Goal: Task Accomplishment & Management: Use online tool/utility

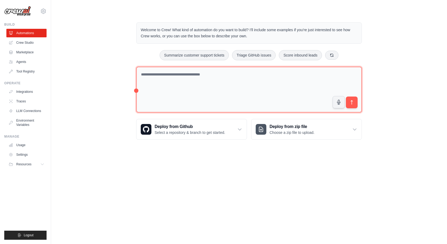
click at [249, 82] on textarea at bounding box center [249, 90] width 226 height 46
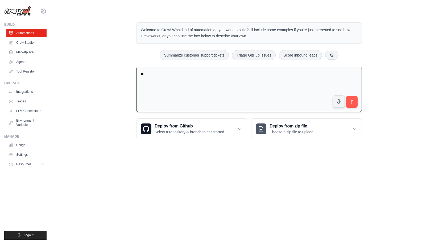
type textarea "*"
click at [216, 64] on div "Welcome to Crew! What kind of automation do you want to build? I'll include som…" at bounding box center [249, 81] width 239 height 134
click at [209, 78] on textarea at bounding box center [249, 90] width 226 height 46
paste textarea "**********"
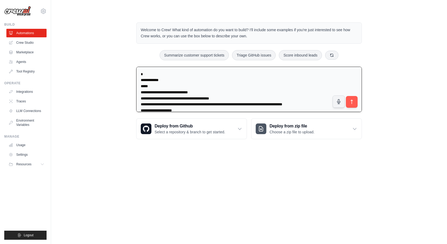
scroll to position [558, 0]
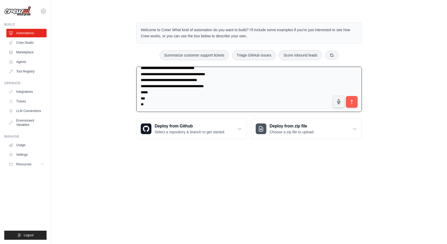
type textarea "**********"
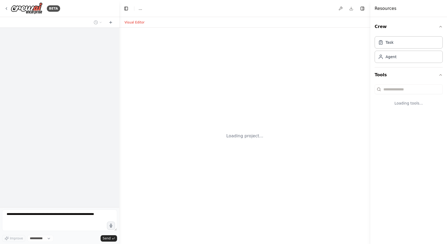
select select "****"
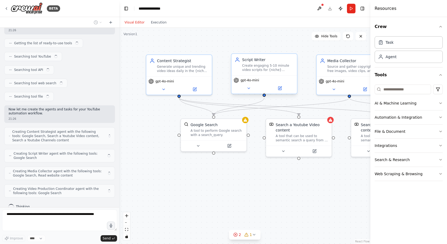
scroll to position [220, 0]
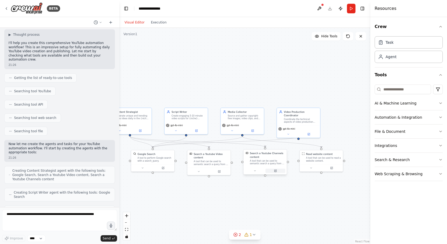
drag, startPoint x: 270, startPoint y: 169, endPoint x: 279, endPoint y: 157, distance: 14.7
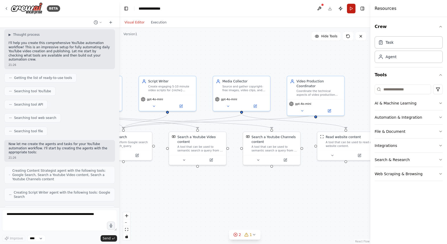
scroll to position [265, 0]
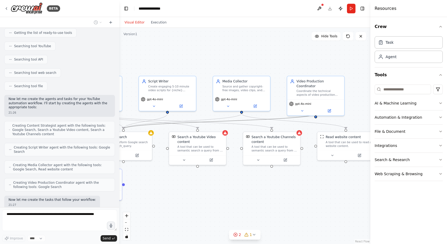
drag, startPoint x: 215, startPoint y: 121, endPoint x: 283, endPoint y: 117, distance: 68.2
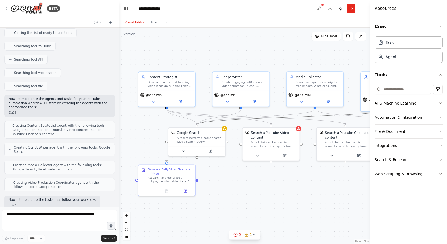
drag, startPoint x: 263, startPoint y: 118, endPoint x: 276, endPoint y: 113, distance: 14.5
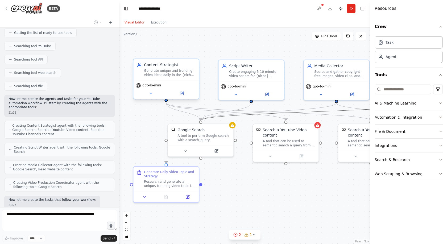
scroll to position [278, 0]
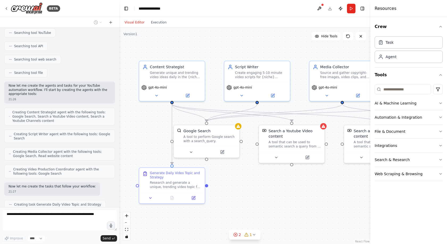
drag, startPoint x: 196, startPoint y: 103, endPoint x: 209, endPoint y: 104, distance: 13.1
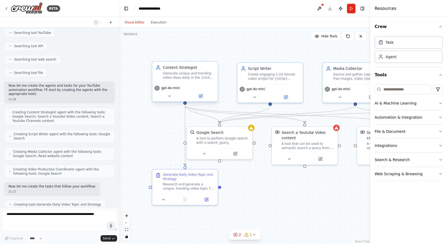
click at [197, 86] on div "gpt-4o-mini" at bounding box center [184, 87] width 61 height 5
click at [173, 92] on div "gpt-4o-mini" at bounding box center [185, 92] width 66 height 18
click at [172, 89] on span "gpt-4o-mini" at bounding box center [170, 88] width 19 height 4
click at [167, 97] on icon at bounding box center [169, 96] width 4 height 4
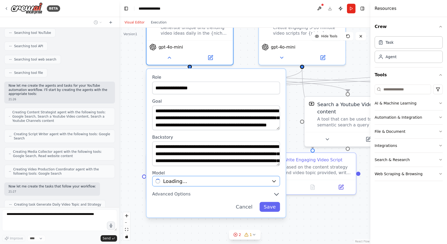
scroll to position [291, 0]
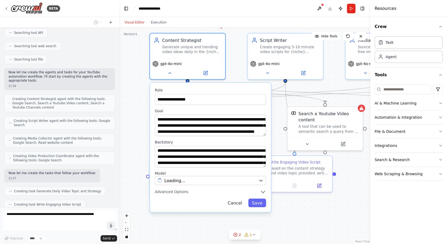
click at [238, 202] on button "Cancel" at bounding box center [235, 202] width 22 height 9
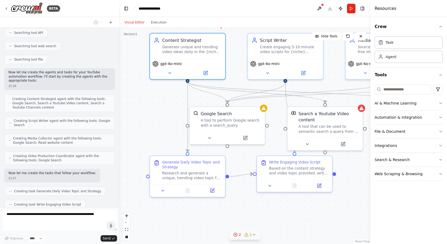
click at [237, 231] on button "2 1" at bounding box center [244, 235] width 31 height 10
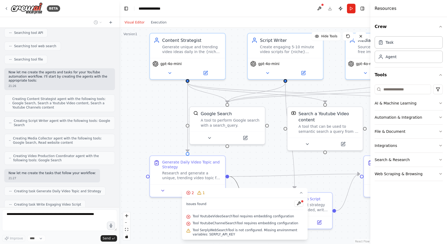
click at [238, 186] on icon "Edge from 051fd436-ea4d-4f28-ace4-223872224681 to 3394f560-98de-4499-9bc4-0acaf…" at bounding box center [241, 193] width 24 height 34
click at [245, 174] on icon "Edge from 051fd436-ea4d-4f28-ace4-223872224681 to 61971f18-1ae5-4d29-8d66-dfb72…" at bounding box center [294, 175] width 131 height 2
click at [251, 163] on div ".deletable-edge-delete-btn { width: 20px; height: 20px; border: 0px solid #ffff…" at bounding box center [244, 136] width 251 height 216
click at [317, 184] on div ".deletable-edge-delete-btn { width: 20px; height: 20px; border: 0px solid #ffff…" at bounding box center [244, 136] width 251 height 216
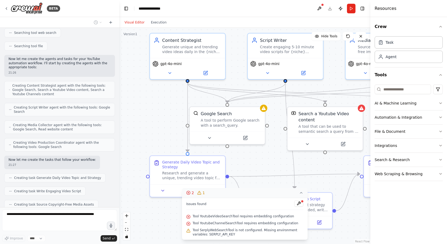
click at [304, 197] on button "2 1" at bounding box center [245, 193] width 126 height 10
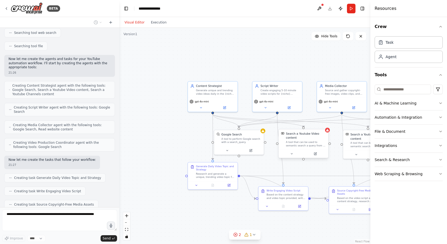
drag, startPoint x: 290, startPoint y: 154, endPoint x: 266, endPoint y: 158, distance: 24.4
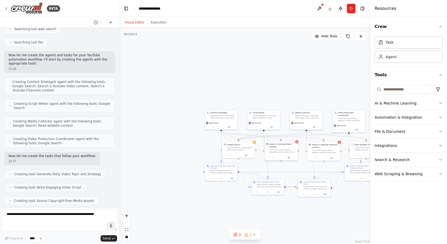
scroll to position [336, 0]
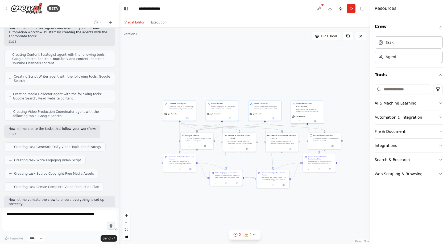
drag, startPoint x: 303, startPoint y: 151, endPoint x: 213, endPoint y: 140, distance: 91.2
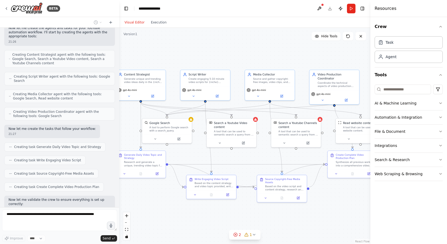
drag, startPoint x: 246, startPoint y: 169, endPoint x: 295, endPoint y: 163, distance: 48.8
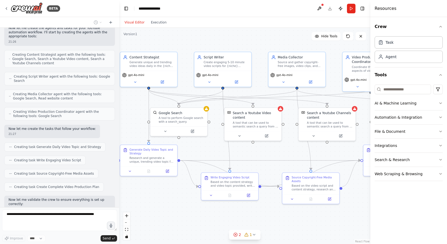
drag, startPoint x: 214, startPoint y: 140, endPoint x: 289, endPoint y: 148, distance: 75.5
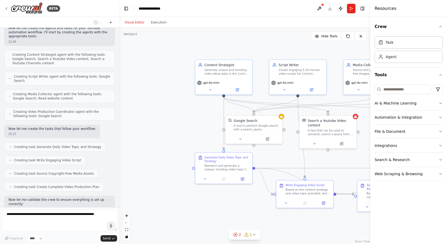
drag, startPoint x: 255, startPoint y: 149, endPoint x: 263, endPoint y: 154, distance: 8.6
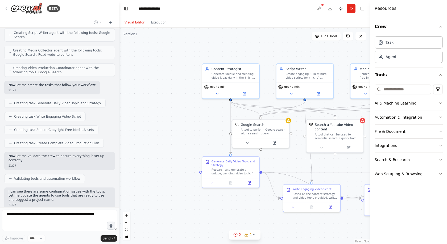
scroll to position [410, 0]
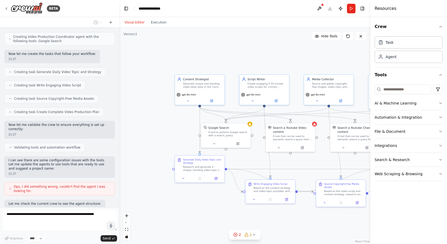
drag, startPoint x: 263, startPoint y: 154, endPoint x: 228, endPoint y: 153, distance: 35.2
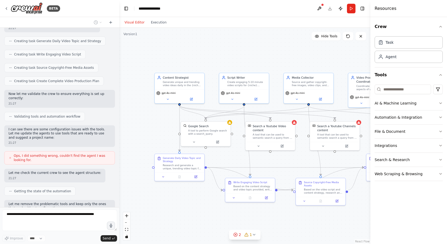
scroll to position [445, 0]
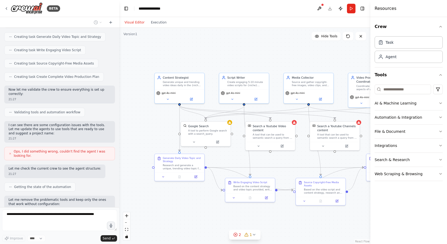
drag, startPoint x: 228, startPoint y: 153, endPoint x: 207, endPoint y: 151, distance: 20.6
drag, startPoint x: 215, startPoint y: 152, endPoint x: 241, endPoint y: 158, distance: 27.1
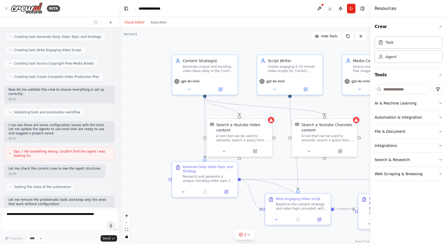
drag, startPoint x: 226, startPoint y: 160, endPoint x: 231, endPoint y: 159, distance: 4.5
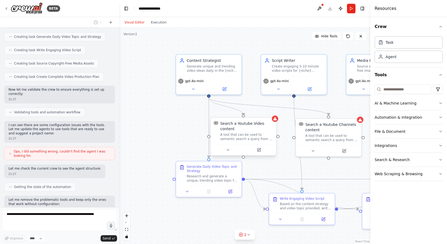
scroll to position [459, 0]
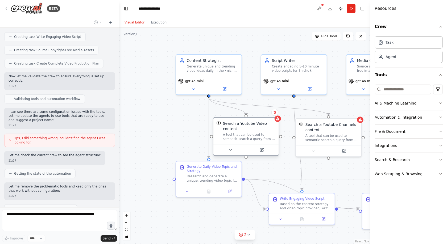
drag, startPoint x: 236, startPoint y: 132, endPoint x: 239, endPoint y: 127, distance: 5.1
click at [239, 127] on div "Search a Youtube Video content A tool that can be used to semantic search a que…" at bounding box center [249, 131] width 53 height 20
click at [235, 148] on button at bounding box center [228, 149] width 30 height 6
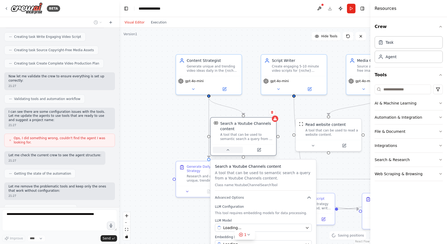
scroll to position [472, 0]
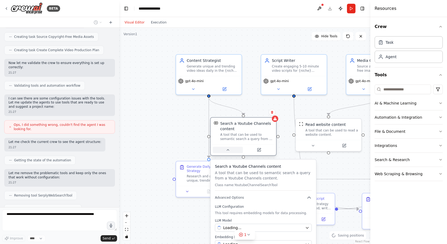
click at [235, 148] on button at bounding box center [228, 149] width 30 height 6
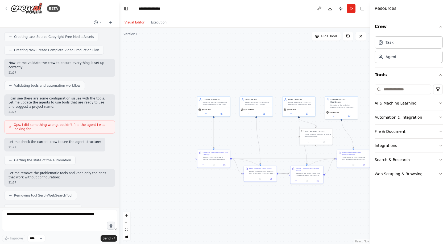
scroll to position [503, 0]
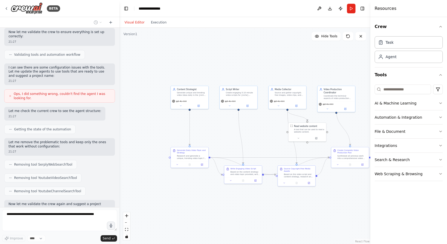
drag, startPoint x: 274, startPoint y: 156, endPoint x: 244, endPoint y: 154, distance: 30.1
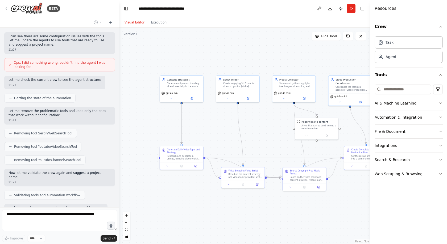
scroll to position [538, 0]
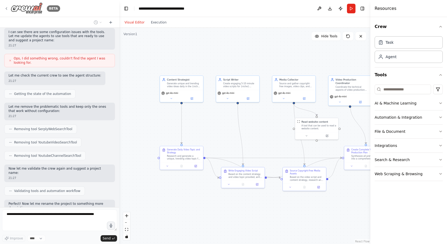
click at [25, 8] on img at bounding box center [27, 8] width 32 height 12
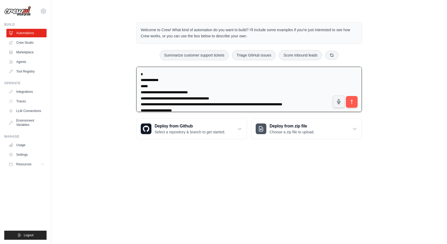
click at [177, 86] on textarea at bounding box center [249, 90] width 226 height 46
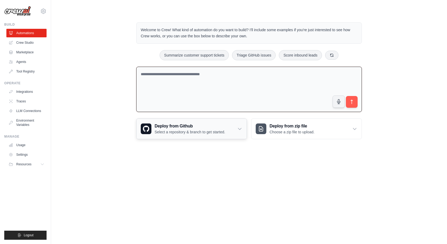
paste textarea "**********"
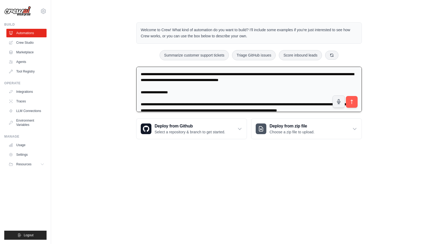
scroll to position [304, 0]
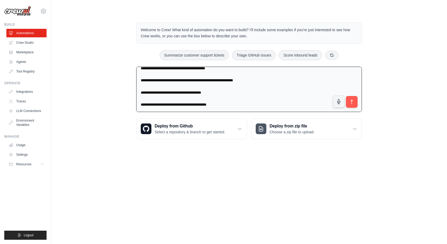
type textarea "**********"
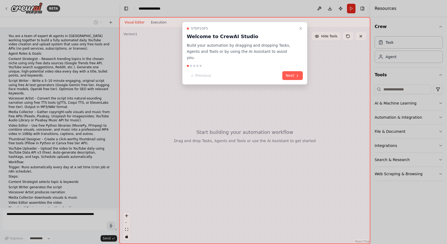
select select "****"
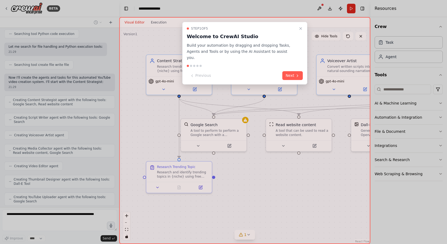
scroll to position [432, 0]
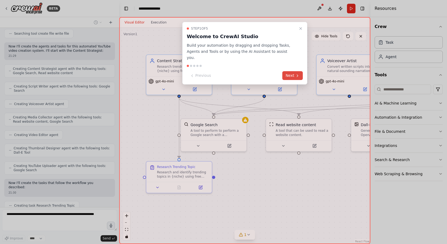
click at [296, 72] on button "Next" at bounding box center [293, 75] width 21 height 9
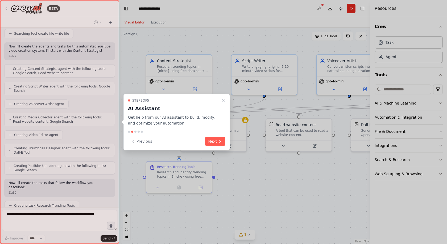
scroll to position [445, 0]
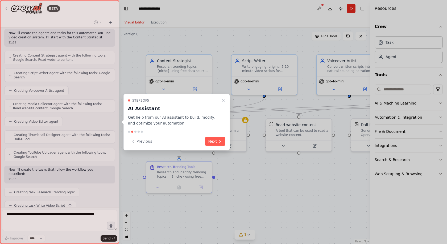
click at [218, 136] on div "Step 2 of 5 AI Assistant Get help from our AI assistant to build, modify, and o…" at bounding box center [177, 121] width 107 height 57
click at [218, 139] on button "Next" at bounding box center [215, 141] width 21 height 9
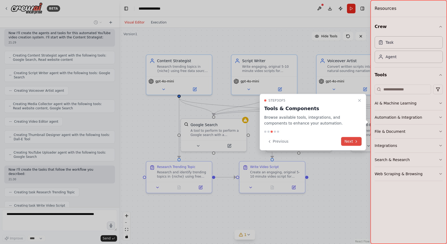
click at [352, 142] on button "Next" at bounding box center [351, 141] width 21 height 9
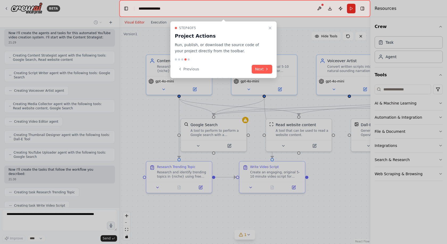
click at [272, 77] on div "Step 4 of 5 Project Actions Run, publish, or download the source code of your p…" at bounding box center [223, 49] width 107 height 57
click at [269, 73] on button "Next" at bounding box center [262, 69] width 21 height 9
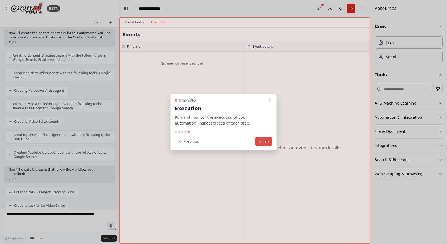
click at [260, 140] on button "Finish" at bounding box center [263, 141] width 17 height 9
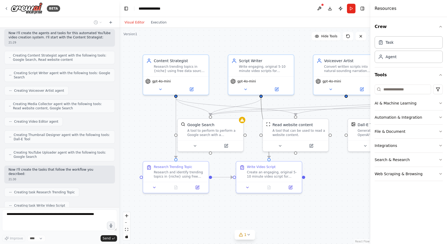
drag, startPoint x: 261, startPoint y: 118, endPoint x: 210, endPoint y: 118, distance: 50.3
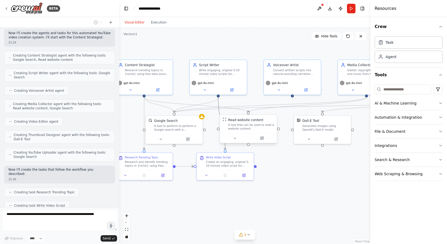
scroll to position [458, 0]
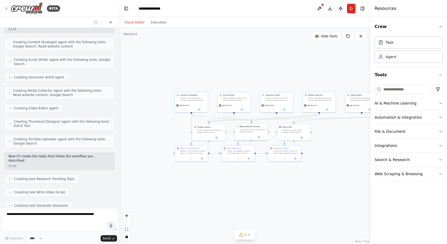
drag, startPoint x: 243, startPoint y: 131, endPoint x: 207, endPoint y: 126, distance: 37.1
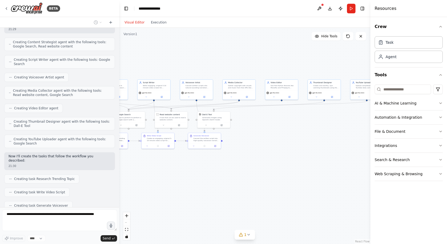
drag, startPoint x: 286, startPoint y: 119, endPoint x: 227, endPoint y: 118, distance: 59.4
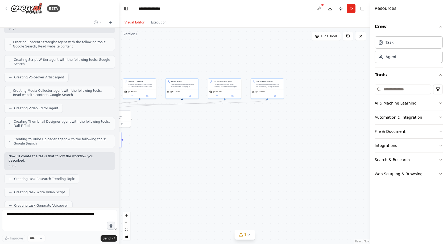
drag, startPoint x: 261, startPoint y: 121, endPoint x: 227, endPoint y: 113, distance: 35.1
drag, startPoint x: 251, startPoint y: 117, endPoint x: 211, endPoint y: 112, distance: 40.1
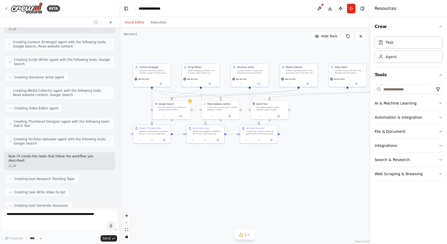
drag, startPoint x: 302, startPoint y: 124, endPoint x: 315, endPoint y: 124, distance: 13.0
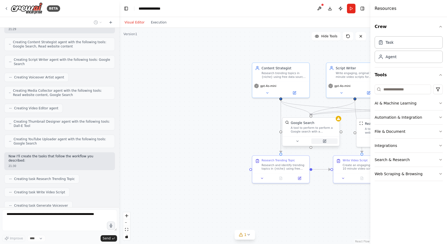
drag, startPoint x: 206, startPoint y: 123, endPoint x: 335, endPoint y: 144, distance: 131.1
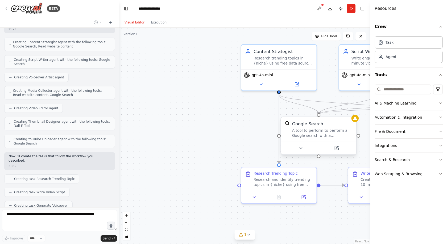
drag, startPoint x: 220, startPoint y: 125, endPoint x: 279, endPoint y: 123, distance: 58.3
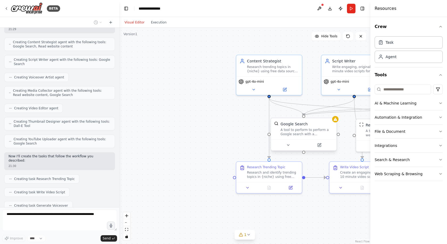
drag, startPoint x: 280, startPoint y: 123, endPoint x: 233, endPoint y: 130, distance: 47.6
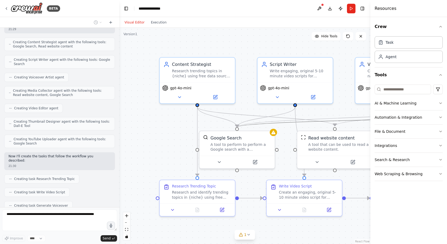
drag, startPoint x: 254, startPoint y: 123, endPoint x: 238, endPoint y: 124, distance: 16.5
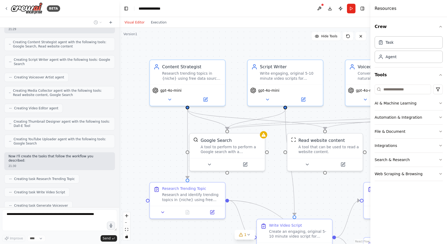
scroll to position [498, 0]
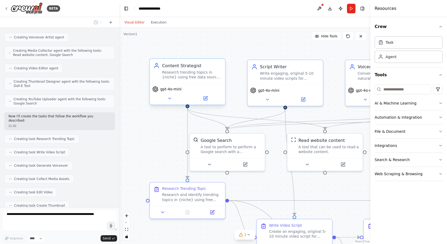
click at [176, 89] on span "gpt-4o-mini" at bounding box center [170, 89] width 21 height 5
click at [170, 98] on icon at bounding box center [170, 98] width 2 height 1
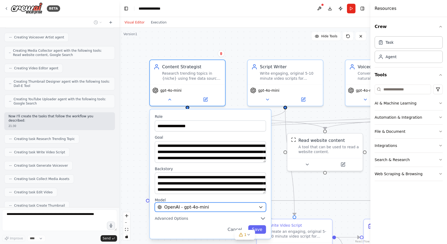
click at [206, 207] on span "OpenAI - gpt-4o-mini" at bounding box center [186, 207] width 45 height 6
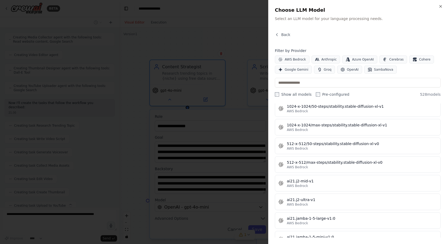
scroll to position [240, 0]
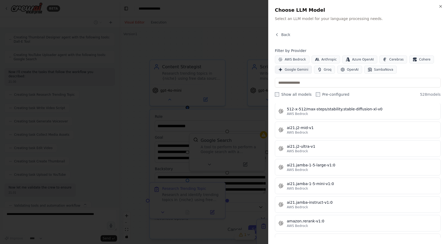
click at [292, 67] on button "Google Gemini" at bounding box center [293, 70] width 37 height 8
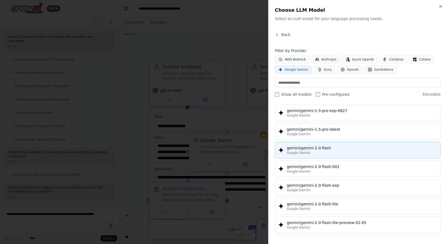
scroll to position [582, 0]
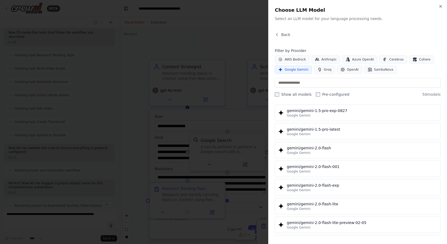
click at [324, 154] on div "Google Gemini" at bounding box center [362, 152] width 150 height 4
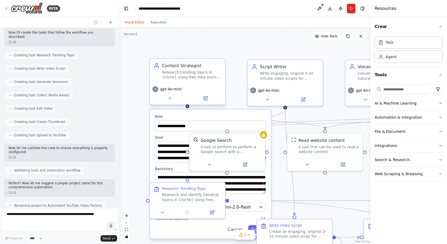
click at [168, 92] on div "gpt-4o-mini" at bounding box center [166, 89] width 29 height 6
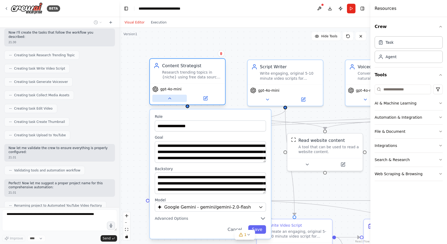
click at [173, 100] on button at bounding box center [169, 98] width 35 height 7
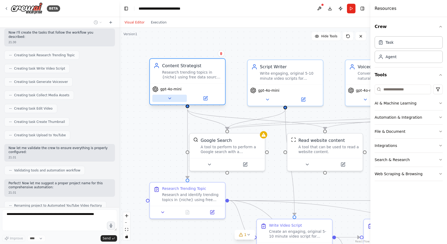
click at [172, 99] on button at bounding box center [169, 98] width 35 height 7
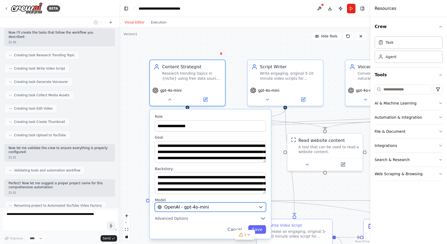
click at [167, 206] on span "OpenAI - gpt-4o-mini" at bounding box center [186, 207] width 45 height 6
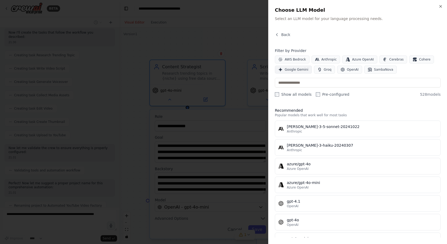
click at [286, 70] on span "Google Gemini" at bounding box center [297, 69] width 24 height 4
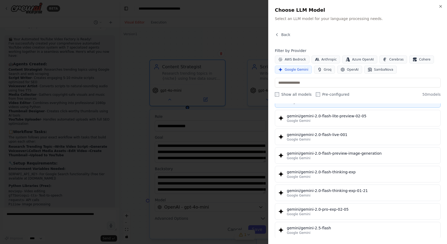
scroll to position [373, 0]
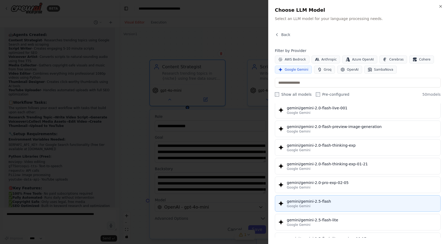
click at [311, 201] on div "gemini/gemini-2.5-flash" at bounding box center [362, 200] width 150 height 5
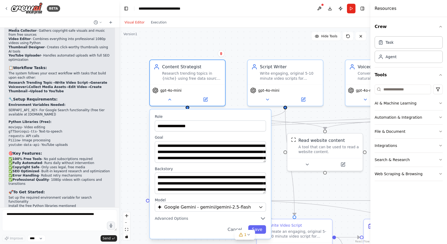
scroll to position [829, 0]
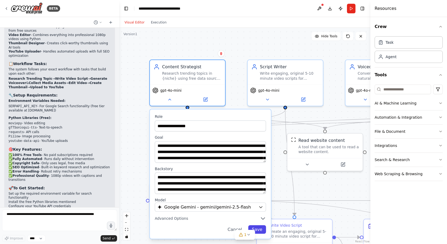
click at [263, 228] on button "Save" at bounding box center [257, 229] width 18 height 9
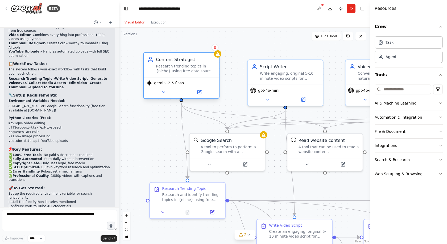
drag, startPoint x: 183, startPoint y: 72, endPoint x: 201, endPoint y: 60, distance: 20.7
click at [179, 69] on div "Research trending topics in {niche} using free data sources like Google Trends,…" at bounding box center [185, 69] width 59 height 10
click at [201, 67] on div "Research trending topics in {niche} using free data sources like Google Trends,…" at bounding box center [185, 69] width 59 height 10
click at [165, 91] on icon at bounding box center [163, 92] width 5 height 5
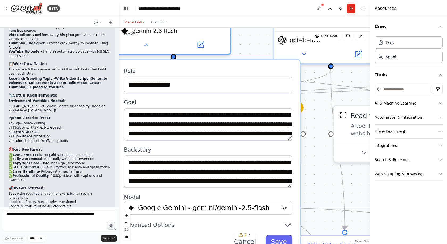
click at [255, 49] on div "**********" at bounding box center [244, 136] width 251 height 216
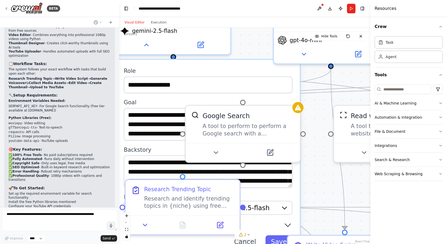
click at [256, 62] on div "**********" at bounding box center [207, 158] width 183 height 196
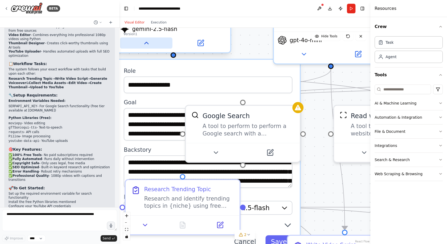
click at [152, 46] on button at bounding box center [146, 42] width 52 height 11
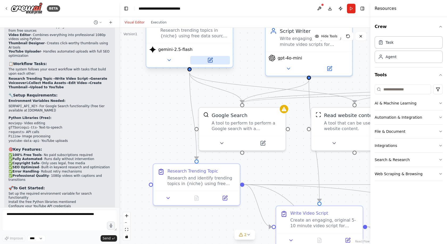
drag, startPoint x: 212, startPoint y: 60, endPoint x: 224, endPoint y: 94, distance: 35.8
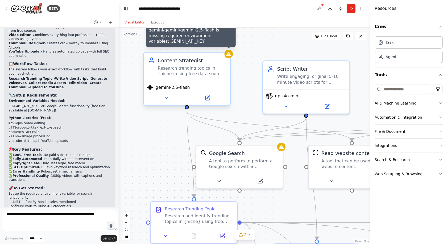
click at [230, 58] on div at bounding box center [228, 54] width 9 height 9
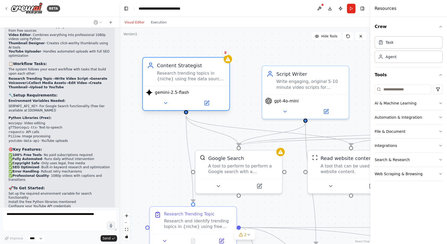
drag, startPoint x: 228, startPoint y: 69, endPoint x: 227, endPoint y: 78, distance: 9.2
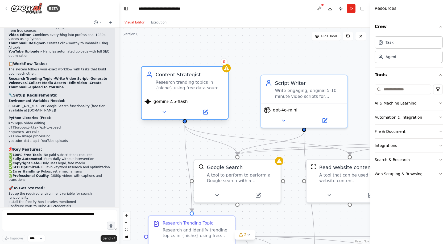
click at [167, 93] on div "Content Strategist Research trending topics in {niche} using free data sources …" at bounding box center [185, 81] width 87 height 28
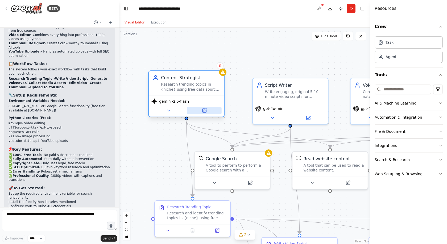
click at [201, 109] on button at bounding box center [204, 110] width 35 height 7
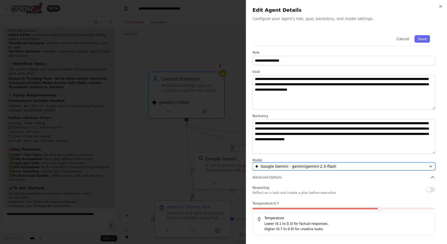
click at [337, 167] on div "Google Gemini - gemini/gemini-2.5-flash" at bounding box center [341, 165] width 172 height 5
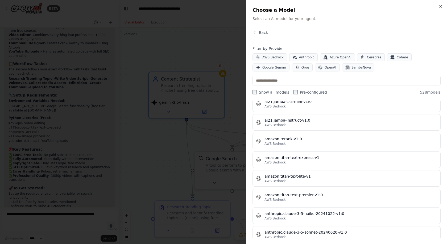
scroll to position [373, 0]
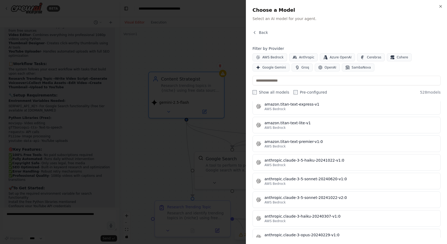
click at [447, 55] on div "Close Choose a Model Select an AI model for your agent. Back Filter by Provider…" at bounding box center [346, 122] width 201 height 244
click at [290, 63] on button "Google Gemini" at bounding box center [271, 67] width 37 height 8
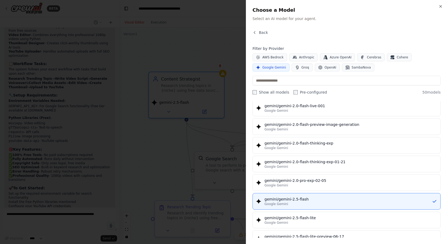
drag, startPoint x: 418, startPoint y: 201, endPoint x: 276, endPoint y: 19, distance: 230.2
click at [294, 7] on h2 "Choose a Model" at bounding box center [347, 9] width 188 height 7
click at [260, 31] on span "Back" at bounding box center [263, 32] width 9 height 5
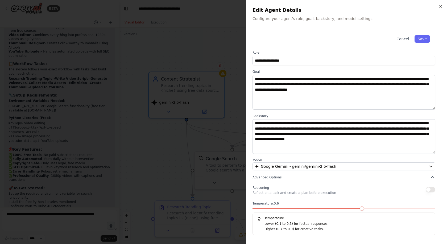
click at [361, 209] on span at bounding box center [308, 208] width 110 height 2
click at [378, 206] on span at bounding box center [380, 208] width 4 height 4
drag, startPoint x: 367, startPoint y: 206, endPoint x: 358, endPoint y: 206, distance: 8.8
click at [358, 206] on div "Temperature: 0.7 Temperature Lower (0.1 to 0.3) for factual responses. Higher (…" at bounding box center [344, 218] width 183 height 34
click at [440, 5] on icon "button" at bounding box center [441, 6] width 4 height 4
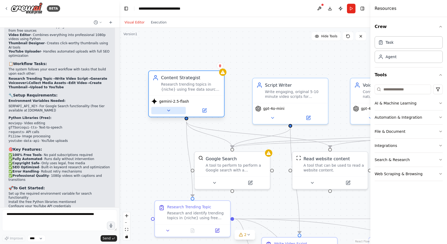
click at [173, 111] on button at bounding box center [169, 110] width 35 height 7
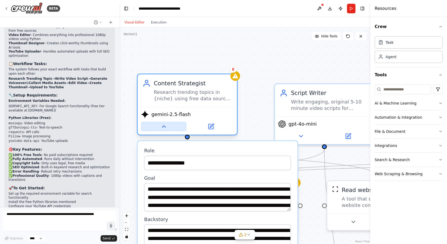
click at [165, 125] on icon at bounding box center [164, 126] width 6 height 6
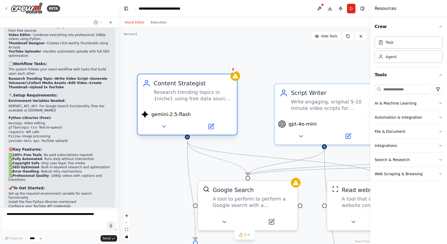
click at [238, 83] on div "Content Strategist Research trending topics in {niche} using free data sources …" at bounding box center [187, 104] width 101 height 62
click at [238, 82] on div "Content Strategist Research trending topics in {niche} using free data sources …" at bounding box center [187, 104] width 101 height 62
click at [218, 89] on div "Research trending topics in {niche} using free data sources like Google Trends,…" at bounding box center [193, 95] width 78 height 13
click at [218, 90] on div "Research trending topics in {niche} using free data sources like Google Trends,…" at bounding box center [193, 95] width 78 height 13
click at [217, 92] on div "Research trending topics in {niche} using free data sources like Google Trends,…" at bounding box center [193, 95] width 78 height 13
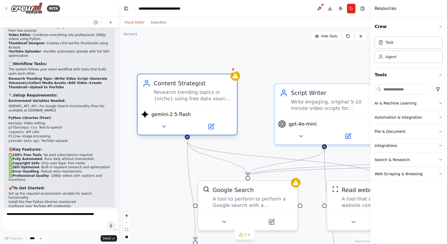
click at [217, 92] on div "Research trending topics in {niche} using free data sources like Google Trends,…" at bounding box center [193, 95] width 78 height 13
click at [188, 115] on div "gemini-2.5-flash" at bounding box center [187, 114] width 93 height 8
drag, startPoint x: 165, startPoint y: 111, endPoint x: 161, endPoint y: 115, distance: 5.5
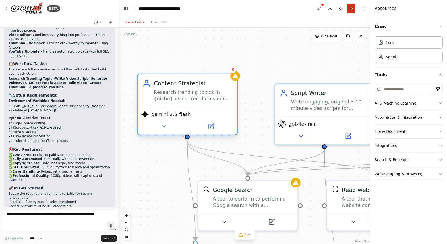
click at [165, 111] on span "gemini-2.5-flash" at bounding box center [171, 114] width 39 height 6
click at [162, 119] on div "gemini-2.5-flash" at bounding box center [187, 121] width 99 height 28
click at [162, 121] on div "gemini-2.5-flash" at bounding box center [187, 121] width 99 height 28
click at [165, 119] on div "gemini-2.5-flash" at bounding box center [187, 121] width 99 height 28
click at [166, 118] on div "gemini-2.5-flash" at bounding box center [166, 114] width 50 height 8
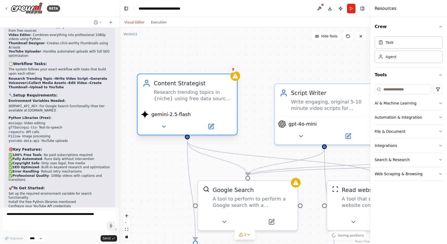
click at [166, 118] on div "gemini-2.5-flash" at bounding box center [166, 114] width 50 height 8
click at [156, 116] on span "gemini-2.5-flash" at bounding box center [171, 114] width 39 height 6
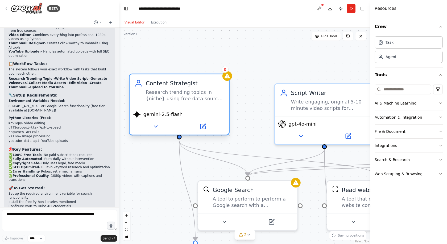
drag, startPoint x: 201, startPoint y: 101, endPoint x: 195, endPoint y: 101, distance: 6.4
click at [195, 101] on div "Research trending topics in {niche} using free data sources like Google Trends,…" at bounding box center [185, 95] width 78 height 13
click at [153, 126] on icon at bounding box center [156, 126] width 6 height 6
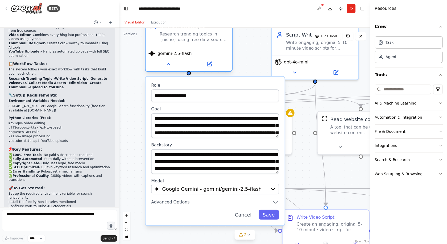
drag, startPoint x: 170, startPoint y: 122, endPoint x: 184, endPoint y: 54, distance: 70.1
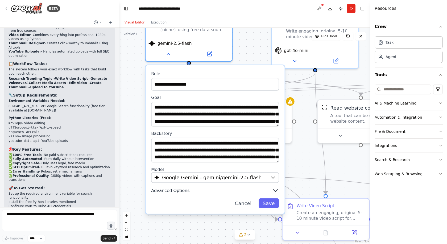
click at [180, 187] on button "Advanced Options" at bounding box center [215, 190] width 128 height 7
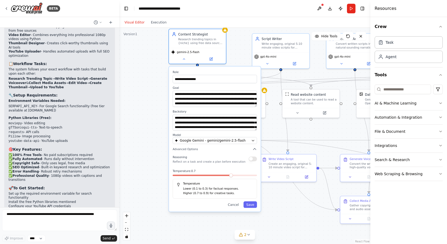
drag, startPoint x: 201, startPoint y: 169, endPoint x: 209, endPoint y: 116, distance: 52.8
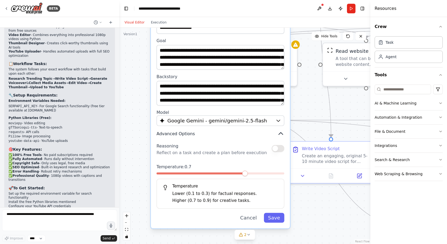
click at [169, 133] on span "Advanced Options" at bounding box center [176, 134] width 38 height 6
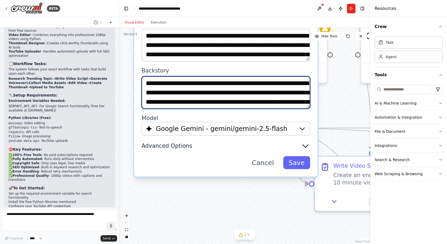
scroll to position [32, 0]
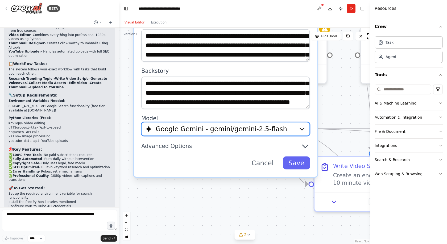
click at [228, 128] on span "Google Gemini - gemini/gemini-2.5-flash" at bounding box center [222, 128] width 132 height 9
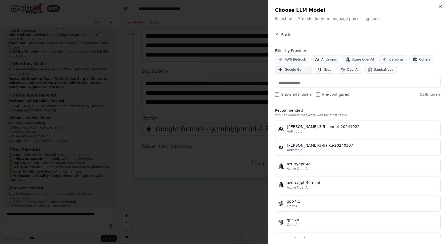
click at [281, 70] on icon "button" at bounding box center [281, 69] width 4 height 4
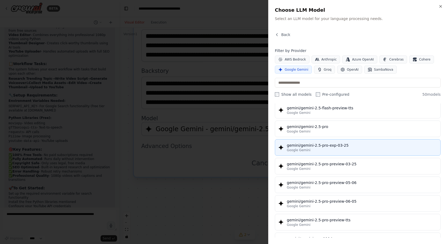
scroll to position [506, 0]
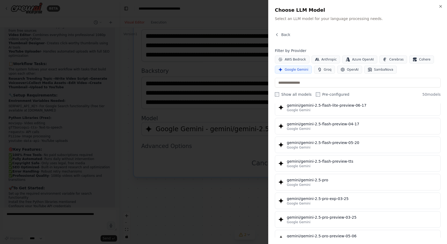
click at [177, 114] on div at bounding box center [223, 122] width 447 height 244
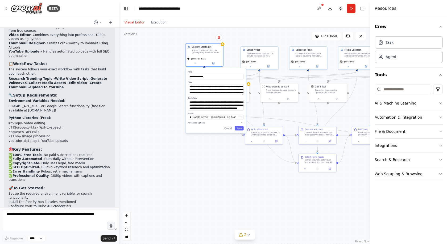
drag, startPoint x: 206, startPoint y: 97, endPoint x: 206, endPoint y: 119, distance: 22.1
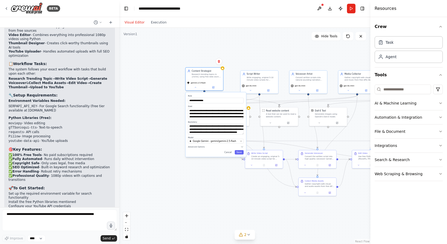
click at [235, 86] on div "**********" at bounding box center [244, 136] width 251 height 216
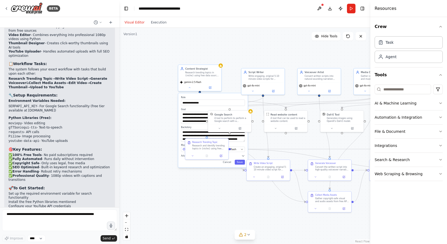
click at [231, 83] on div "**********" at bounding box center [244, 136] width 251 height 216
click at [190, 87] on icon at bounding box center [189, 86] width 3 height 3
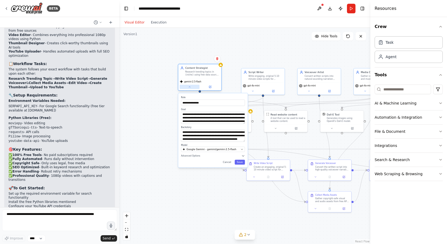
click at [190, 87] on icon at bounding box center [189, 86] width 1 height 1
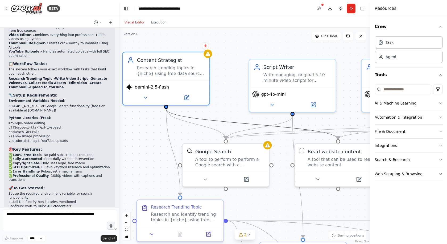
drag, startPoint x: 226, startPoint y: 99, endPoint x: 218, endPoint y: 127, distance: 28.8
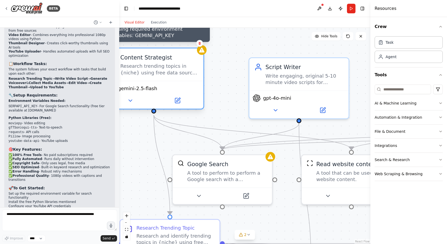
click at [201, 51] on icon at bounding box center [201, 50] width 5 height 5
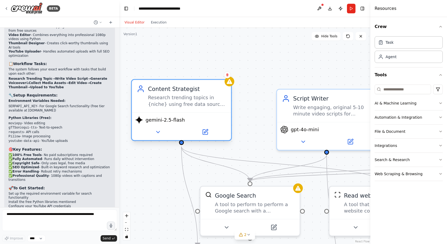
drag, startPoint x: 190, startPoint y: 63, endPoint x: 229, endPoint y: 114, distance: 64.8
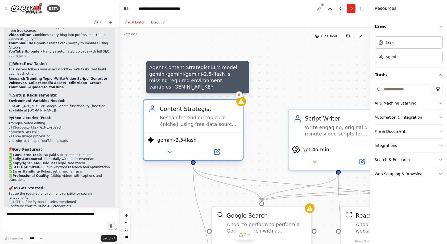
click at [242, 104] on icon at bounding box center [241, 101] width 6 height 6
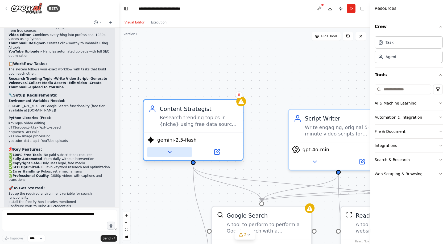
click at [169, 150] on icon at bounding box center [169, 152] width 6 height 6
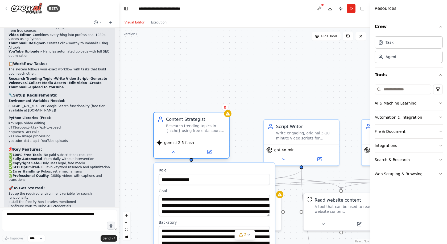
drag, startPoint x: 228, startPoint y: 148, endPoint x: 232, endPoint y: 62, distance: 85.8
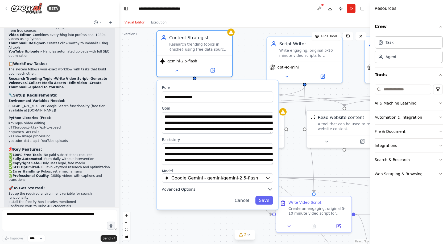
click at [271, 190] on icon "button" at bounding box center [269, 189] width 3 height 2
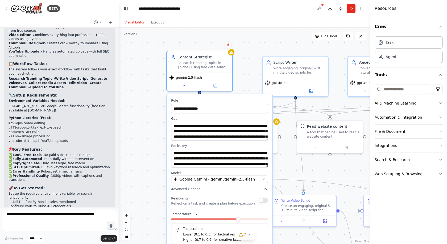
drag, startPoint x: 214, startPoint y: 193, endPoint x: 209, endPoint y: 126, distance: 66.7
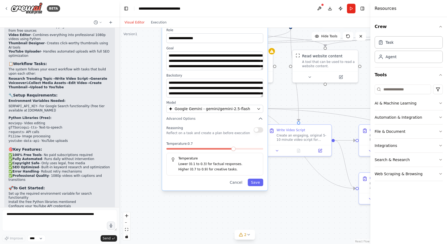
drag, startPoint x: 219, startPoint y: 161, endPoint x: 209, endPoint y: 133, distance: 30.3
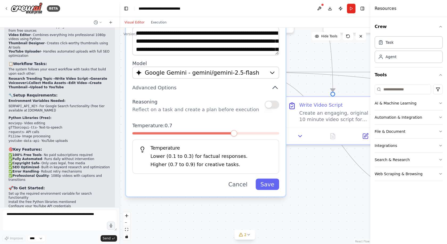
drag, startPoint x: 217, startPoint y: 169, endPoint x: 220, endPoint y: 187, distance: 19.1
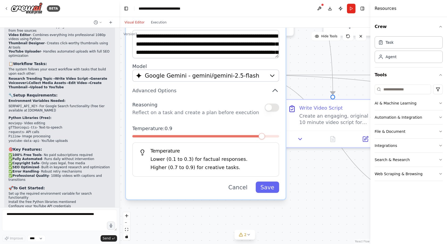
click at [265, 135] on span at bounding box center [262, 136] width 6 height 6
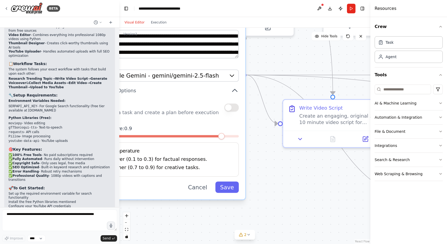
drag, startPoint x: 268, startPoint y: 139, endPoint x: 219, endPoint y: 140, distance: 49.3
click at [219, 140] on div at bounding box center [165, 138] width 147 height 6
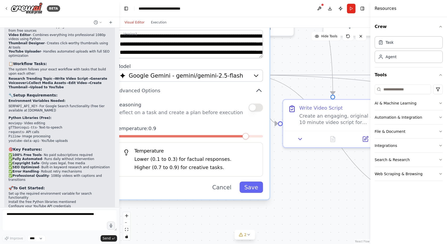
drag, startPoint x: 232, startPoint y: 141, endPoint x: 290, endPoint y: 138, distance: 58.4
click at [269, 138] on div "**********" at bounding box center [190, 73] width 160 height 252
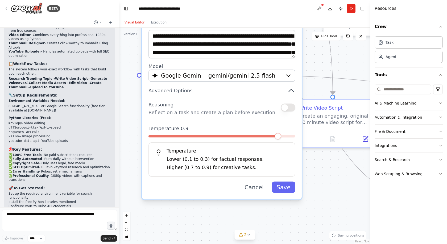
drag, startPoint x: 271, startPoint y: 140, endPoint x: 246, endPoint y: 140, distance: 24.5
click at [246, 140] on div at bounding box center [222, 138] width 147 height 6
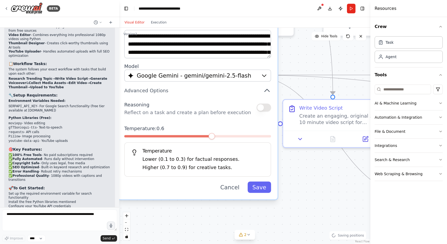
click at [215, 137] on span at bounding box center [211, 136] width 6 height 6
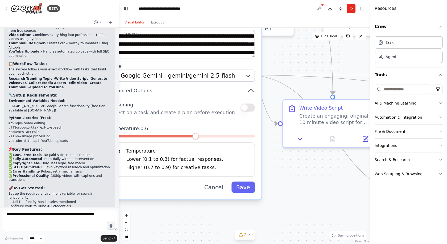
drag, startPoint x: 205, startPoint y: 138, endPoint x: 190, endPoint y: 138, distance: 14.9
click at [190, 138] on div at bounding box center [181, 138] width 147 height 6
click at [193, 136] on span at bounding box center [196, 136] width 6 height 6
click at [182, 137] on span at bounding box center [181, 136] width 6 height 6
click at [178, 137] on span at bounding box center [181, 136] width 6 height 6
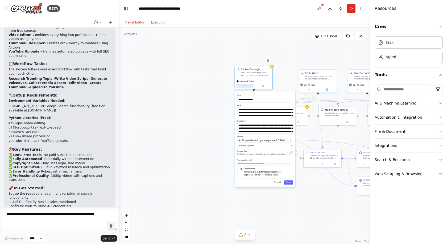
click at [246, 86] on button at bounding box center [244, 86] width 17 height 4
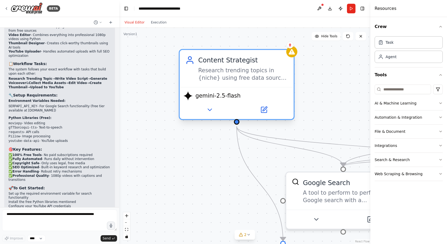
drag, startPoint x: 246, startPoint y: 88, endPoint x: 206, endPoint y: 117, distance: 49.0
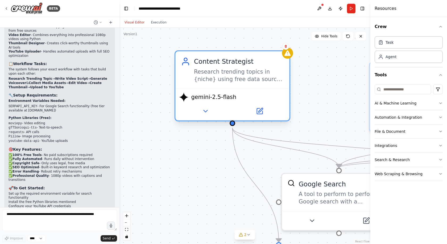
click at [225, 69] on div "Research trending topics in {niche} using free data sources like Google Trends,…" at bounding box center [239, 75] width 90 height 15
click at [226, 69] on div "Research trending topics in {niche} using free data sources like Google Trends,…" at bounding box center [239, 75] width 90 height 15
drag, startPoint x: 226, startPoint y: 69, endPoint x: 241, endPoint y: 65, distance: 16.0
click at [235, 66] on div "Content Strategist Research trending topics in {niche} using free data sources …" at bounding box center [239, 70] width 90 height 26
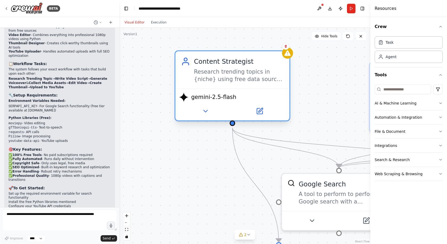
click at [241, 65] on div "Content Strategist" at bounding box center [239, 61] width 90 height 9
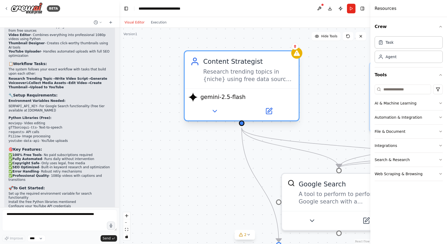
click at [241, 65] on div "Content Strategist" at bounding box center [248, 61] width 90 height 9
click at [242, 64] on div "Content Strategist" at bounding box center [248, 61] width 90 height 9
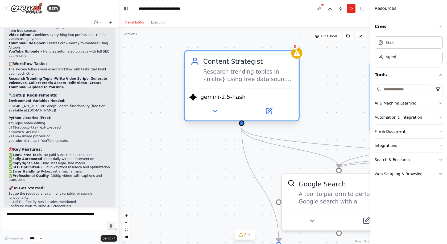
drag, startPoint x: 296, startPoint y: 98, endPoint x: 293, endPoint y: 86, distance: 12.3
click at [293, 88] on div "gemini-2.5-flash" at bounding box center [242, 104] width 114 height 32
drag, startPoint x: 248, startPoint y: 73, endPoint x: 245, endPoint y: 84, distance: 12.0
click at [245, 84] on div "Content Strategist Research trending topics in {niche} using free data sources …" at bounding box center [242, 69] width 114 height 37
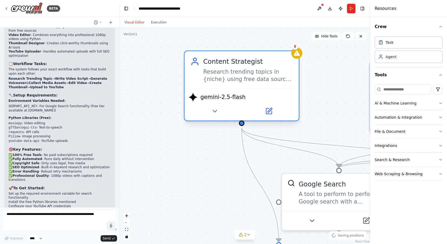
click at [245, 83] on div "Content Strategist Research trending topics in {niche} using free data sources …" at bounding box center [242, 69] width 114 height 37
click at [230, 99] on span "gemini-2.5-flash" at bounding box center [223, 96] width 45 height 7
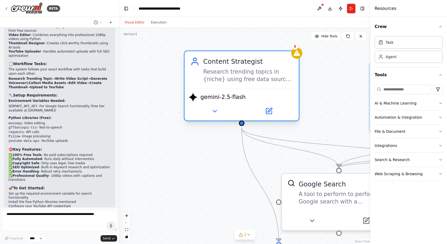
click at [206, 117] on div "gemini-2.5-flash" at bounding box center [242, 104] width 114 height 32
click at [268, 111] on icon at bounding box center [270, 110] width 4 height 4
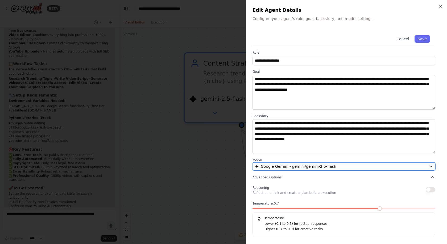
click at [367, 170] on button "Google Gemini - gemini/gemini-2.5-flash" at bounding box center [344, 166] width 183 height 8
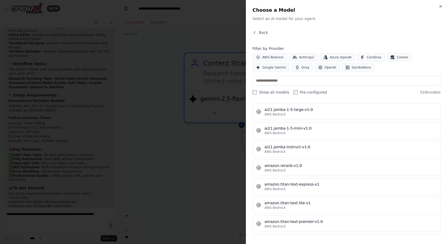
scroll to position [133, 0]
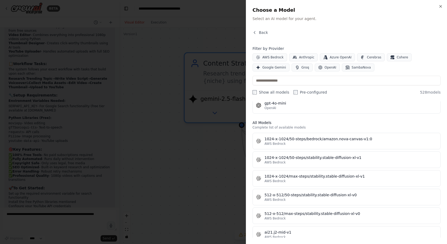
click at [431, 52] on div "Filter by Provider AWS Bedrock Anthropic Azure OpenAI Cerebras Cohere Google Ge…" at bounding box center [347, 59] width 188 height 26
click at [286, 65] on span "Google Gemini" at bounding box center [275, 67] width 24 height 4
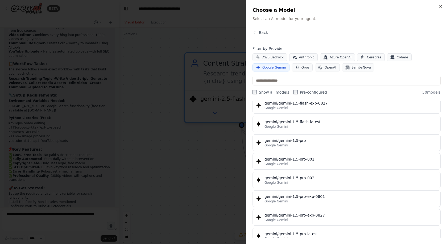
click at [286, 65] on span "Google Gemini" at bounding box center [275, 67] width 24 height 4
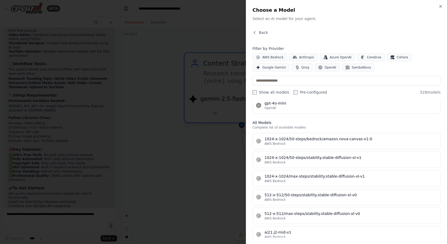
click at [312, 92] on label "Pre-configured" at bounding box center [311, 91] width 34 height 5
click at [286, 65] on span "Google Gemini" at bounding box center [275, 67] width 24 height 4
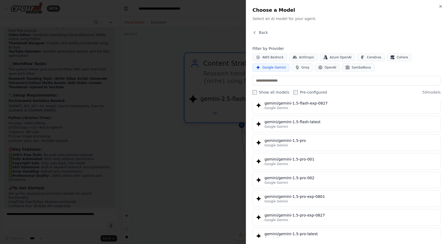
click at [262, 95] on div "Back Filter by Provider AWS Bedrock Anthropic Azure OpenAI Cerebras Cohere Goog…" at bounding box center [347, 133] width 188 height 207
click at [266, 93] on label "Show all models" at bounding box center [271, 91] width 37 height 5
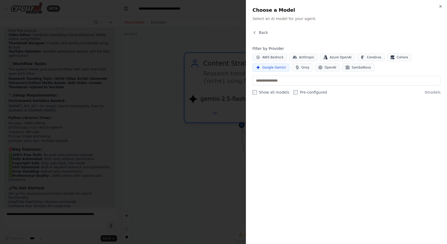
click at [266, 93] on label "Show all models" at bounding box center [271, 91] width 37 height 5
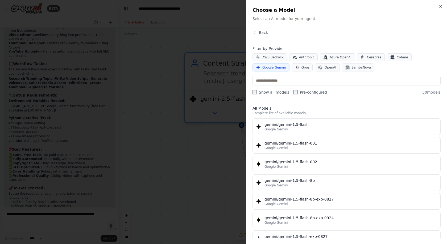
click at [299, 93] on label "Pre-configured" at bounding box center [311, 91] width 34 height 5
click at [269, 91] on label "Show all models" at bounding box center [271, 91] width 37 height 5
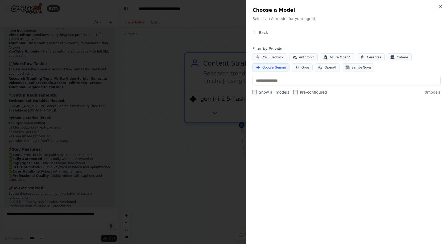
click at [269, 91] on label "Show all models" at bounding box center [271, 91] width 37 height 5
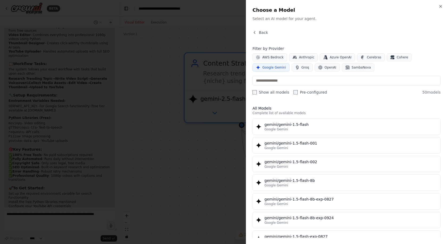
click at [306, 91] on label "Pre-configured" at bounding box center [311, 91] width 34 height 5
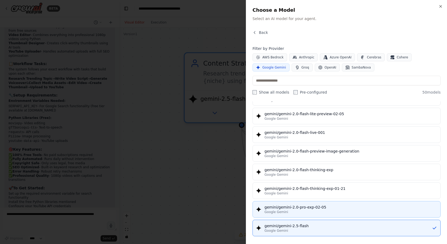
scroll to position [399, 0]
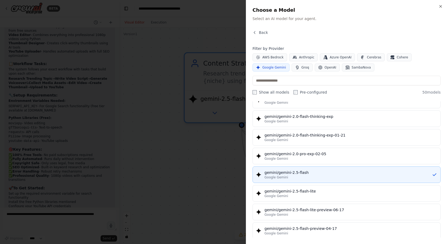
click at [303, 178] on div "Google Gemini" at bounding box center [348, 177] width 167 height 4
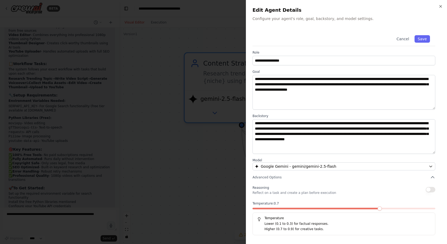
click at [425, 187] on div "Reasoning Reflect on a task and create a plan before execution" at bounding box center [344, 189] width 183 height 11
click at [427, 189] on button "button" at bounding box center [431, 189] width 10 height 5
click at [429, 190] on button "button" at bounding box center [431, 189] width 10 height 5
click at [277, 160] on label "Model" at bounding box center [344, 160] width 183 height 4
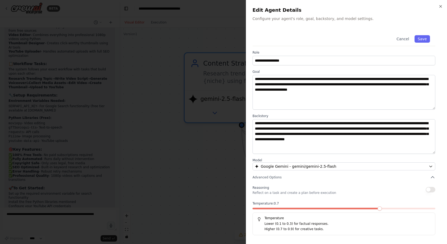
click at [277, 160] on label "Model" at bounding box center [344, 160] width 183 height 4
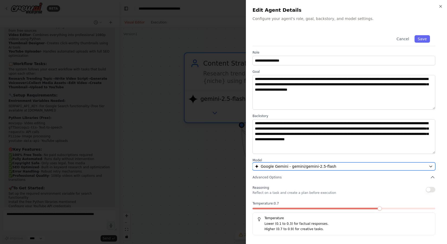
click at [277, 163] on span "Google Gemini - gemini/gemini-2.5-flash" at bounding box center [299, 165] width 76 height 5
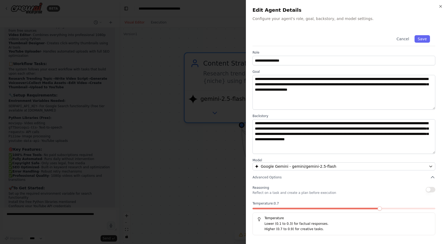
click at [277, 164] on div "**********" at bounding box center [347, 133] width 188 height 207
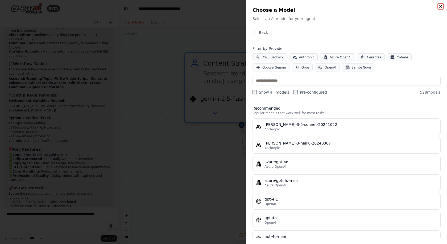
click at [440, 7] on icon "button" at bounding box center [441, 6] width 4 height 4
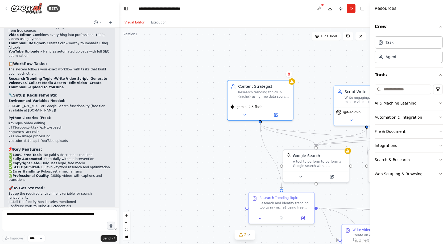
drag, startPoint x: 276, startPoint y: 128, endPoint x: 266, endPoint y: 131, distance: 10.4
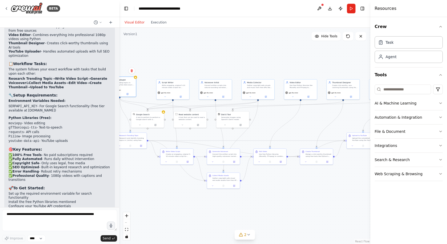
drag, startPoint x: 287, startPoint y: 115, endPoint x: 163, endPoint y: 89, distance: 126.5
